Goal: Book appointment/travel/reservation

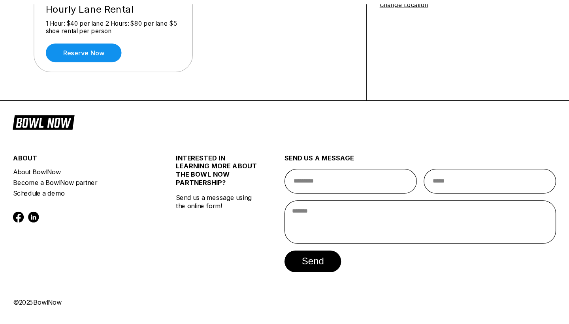
scroll to position [132, 0]
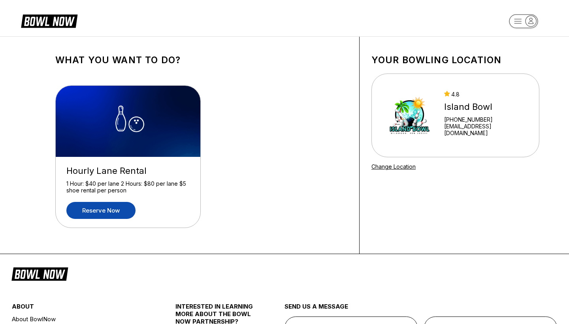
click at [108, 212] on link "Reserve now" at bounding box center [100, 210] width 69 height 17
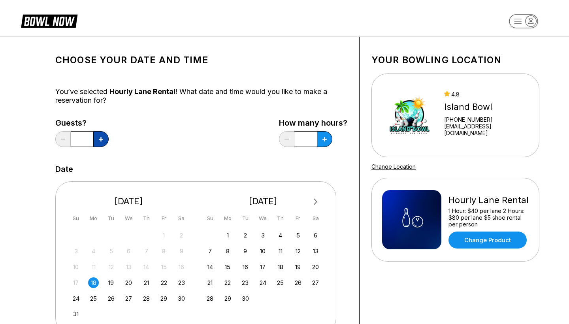
click at [103, 142] on button at bounding box center [100, 139] width 15 height 16
type input "*"
click at [223, 151] on div "Guests? * How many hours? *" at bounding box center [201, 134] width 292 height 32
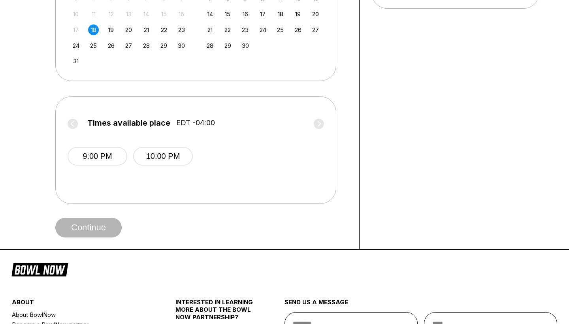
scroll to position [269, 0]
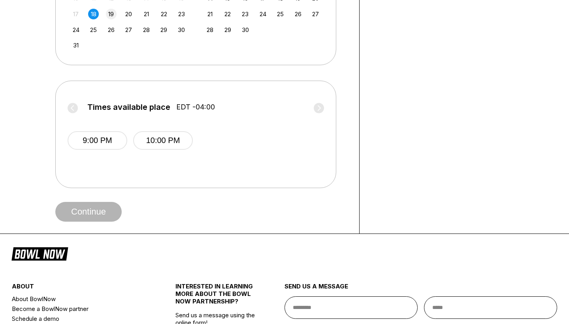
click at [109, 17] on div "19" at bounding box center [111, 14] width 11 height 11
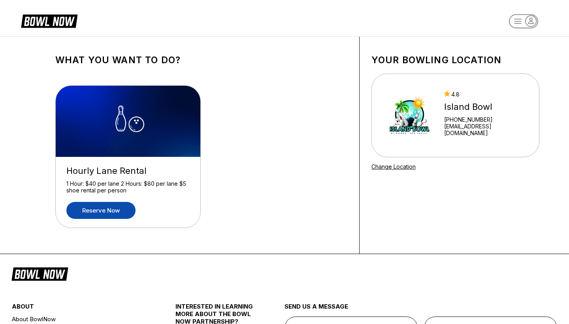
click at [96, 214] on link "Reserve now" at bounding box center [100, 210] width 69 height 17
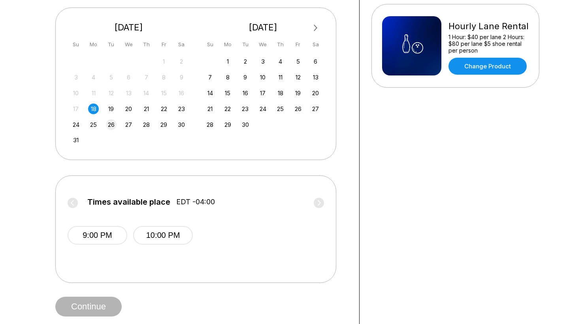
scroll to position [190, 0]
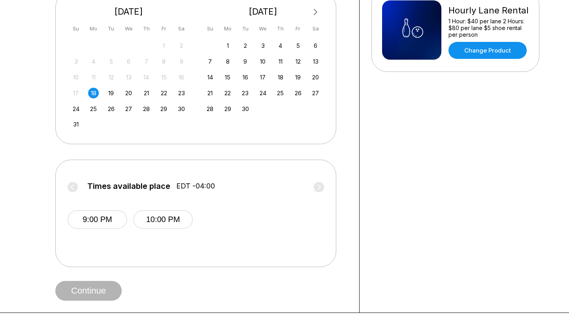
click at [70, 190] on label "Times available place EDT -04:00" at bounding box center [196, 188] width 256 height 13
click at [114, 98] on div "19" at bounding box center [111, 93] width 11 height 11
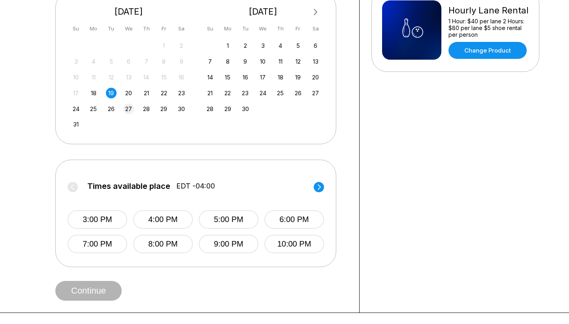
click at [126, 110] on div "27" at bounding box center [128, 108] width 11 height 11
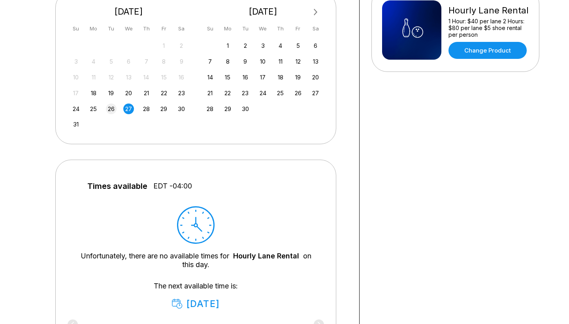
click at [107, 109] on div "26" at bounding box center [111, 108] width 11 height 11
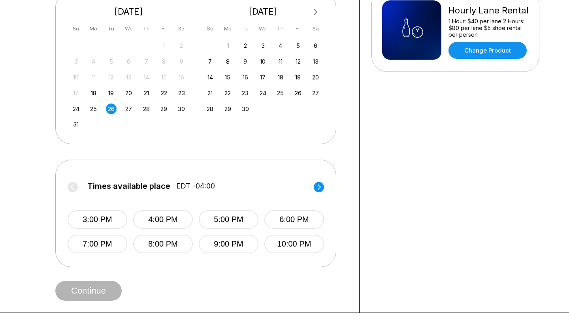
scroll to position [0, 0]
